Goal: Communication & Community: Answer question/provide support

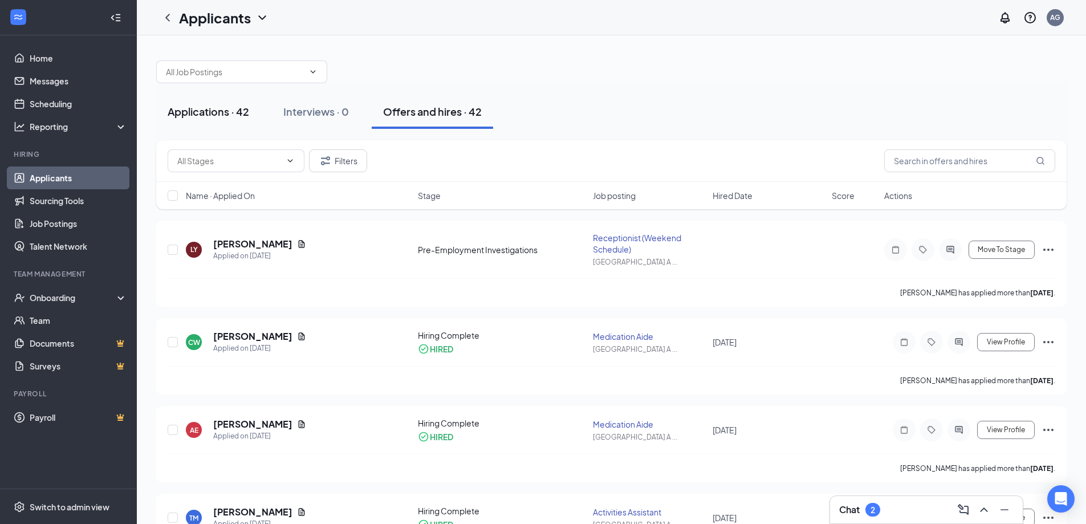
click at [230, 109] on div "Applications · 42" at bounding box center [208, 111] width 81 height 14
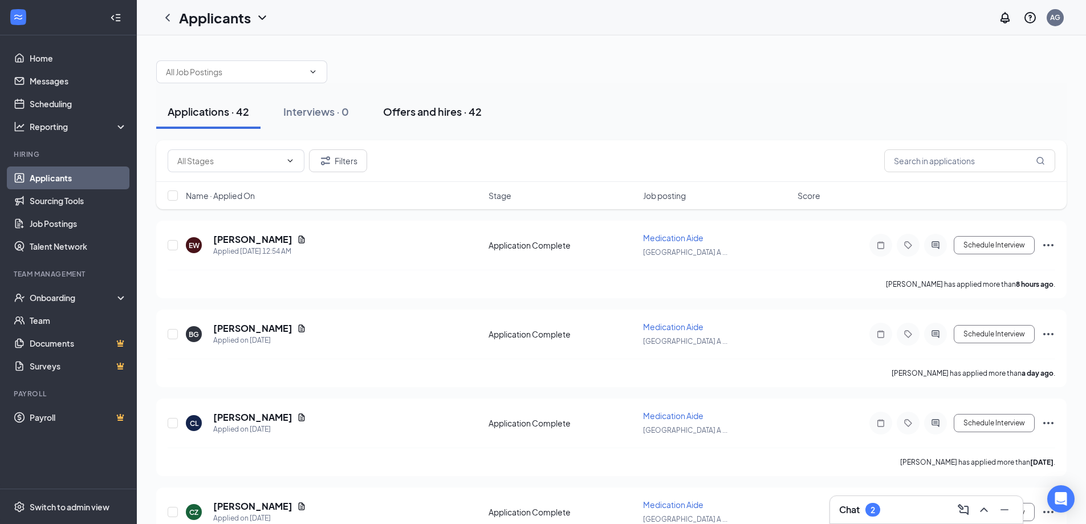
click at [436, 111] on div "Offers and hires · 42" at bounding box center [432, 111] width 99 height 14
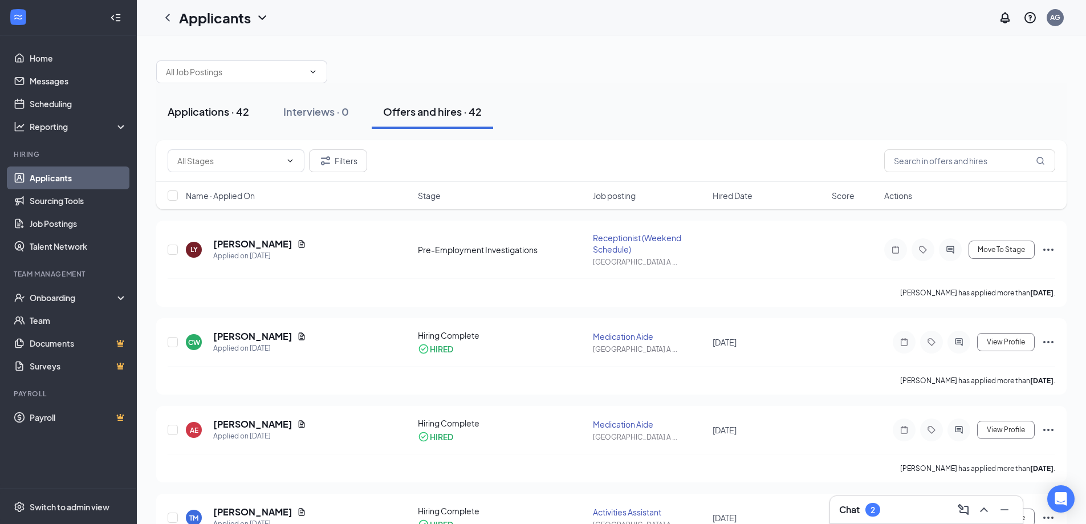
click at [210, 109] on div "Applications · 42" at bounding box center [208, 111] width 81 height 14
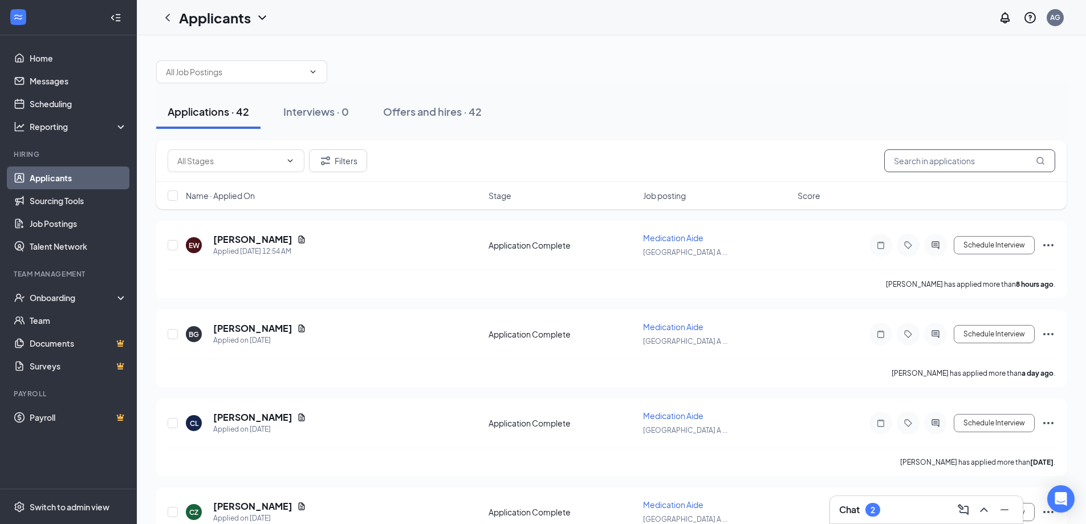
click at [934, 160] on input "text" at bounding box center [969, 160] width 171 height 23
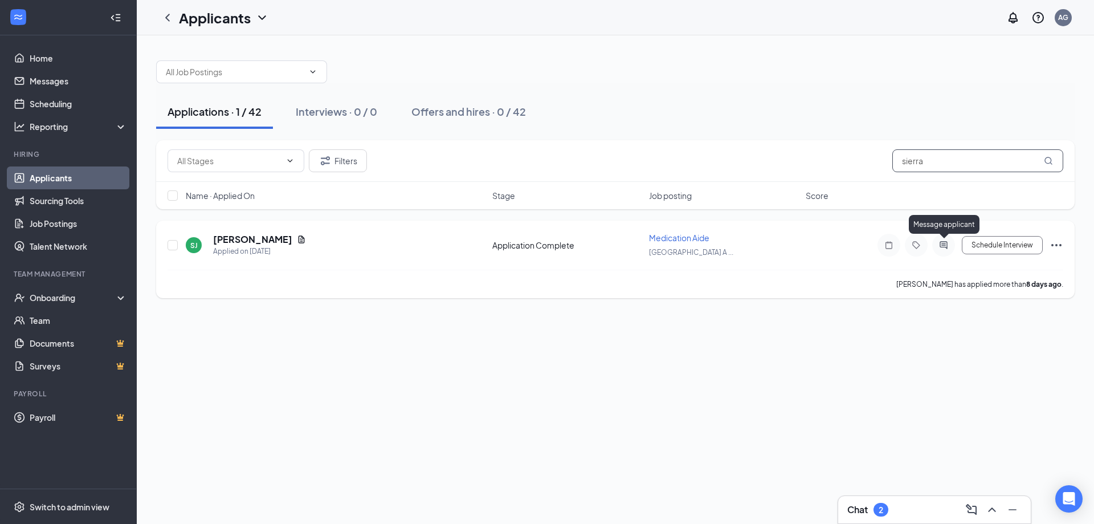
type input "sierra"
click at [939, 246] on icon "ActiveChat" at bounding box center [944, 245] width 14 height 9
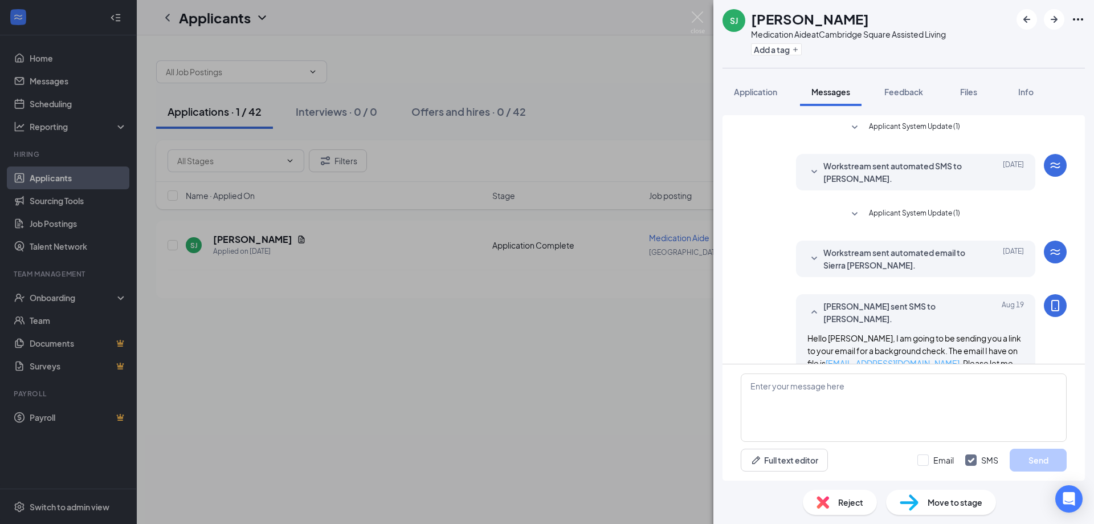
scroll to position [147, 0]
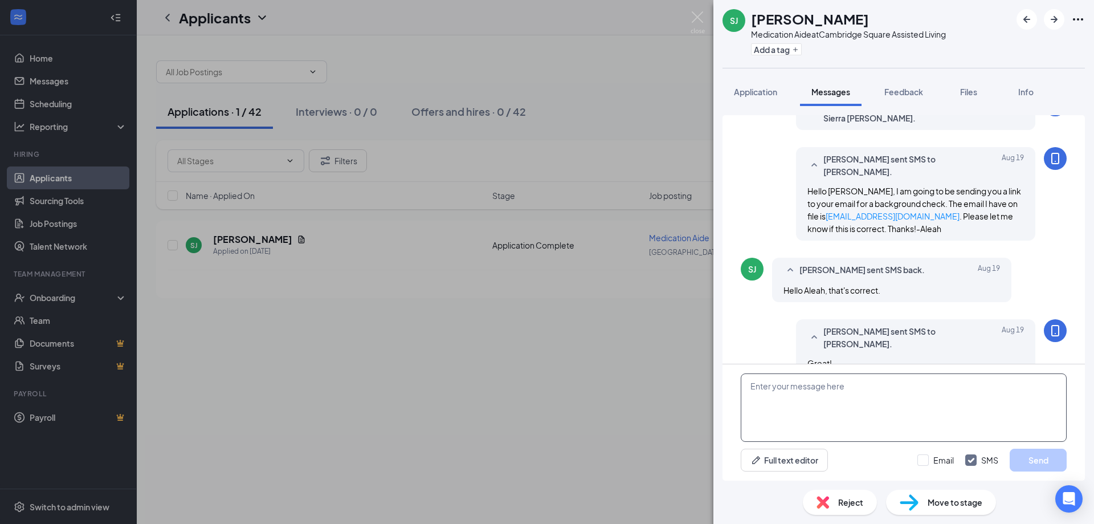
click at [806, 385] on textarea at bounding box center [904, 407] width 326 height 68
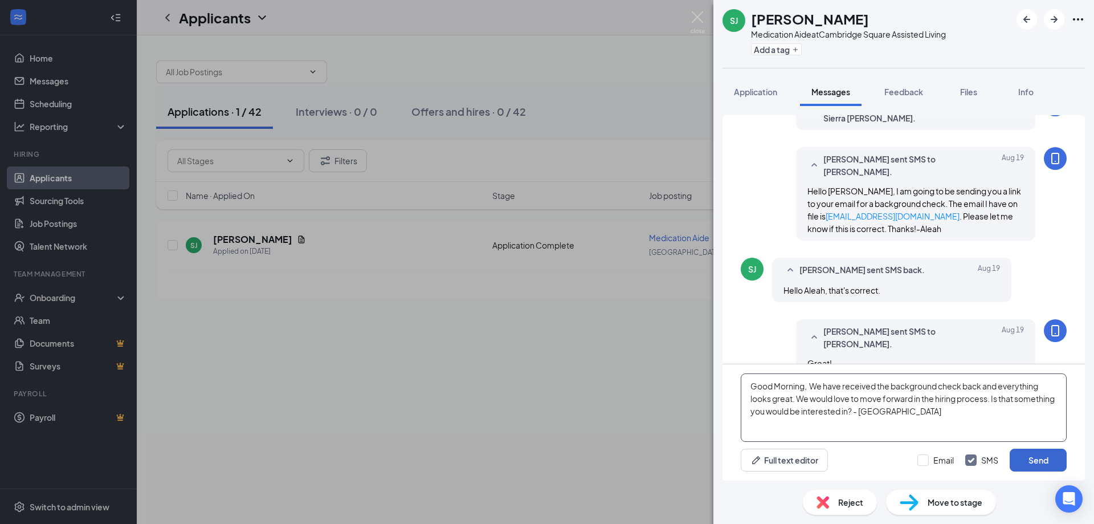
type textarea "Good Morning, We have received the background check back and everything looks g…"
click at [1025, 457] on button "Send" at bounding box center [1038, 460] width 57 height 23
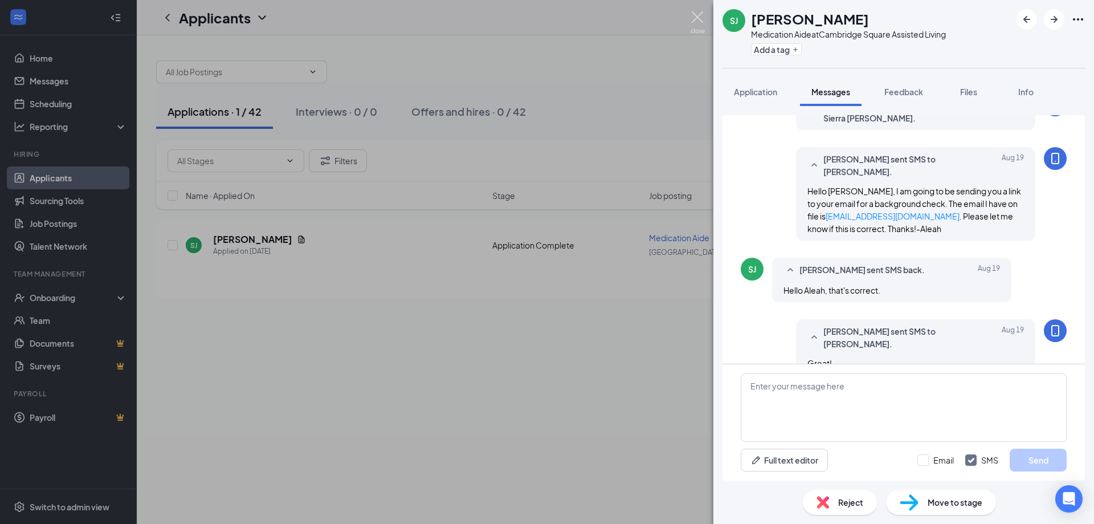
scroll to position [246, 0]
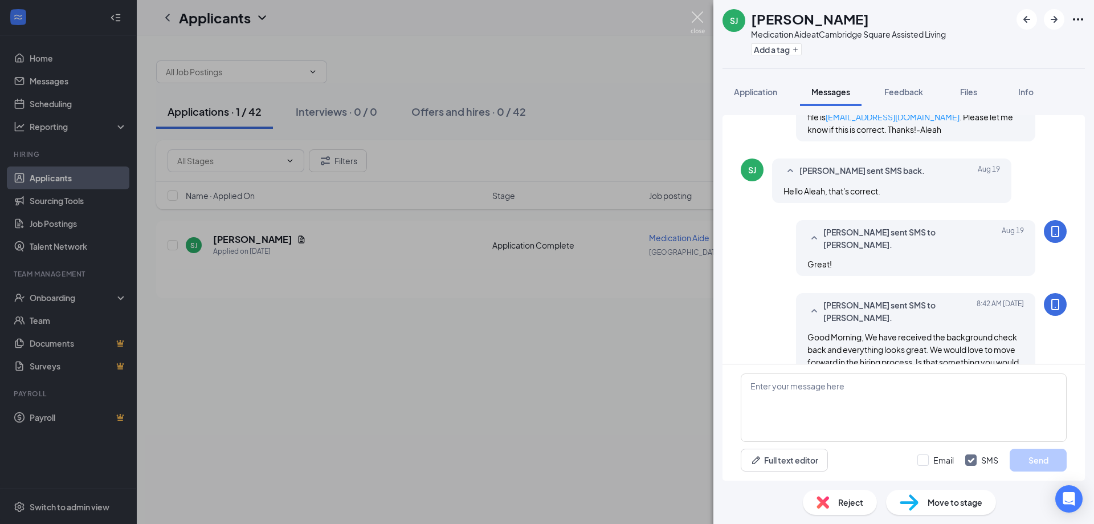
click at [698, 17] on img at bounding box center [698, 22] width 14 height 22
